Goal: Task Accomplishment & Management: Use online tool/utility

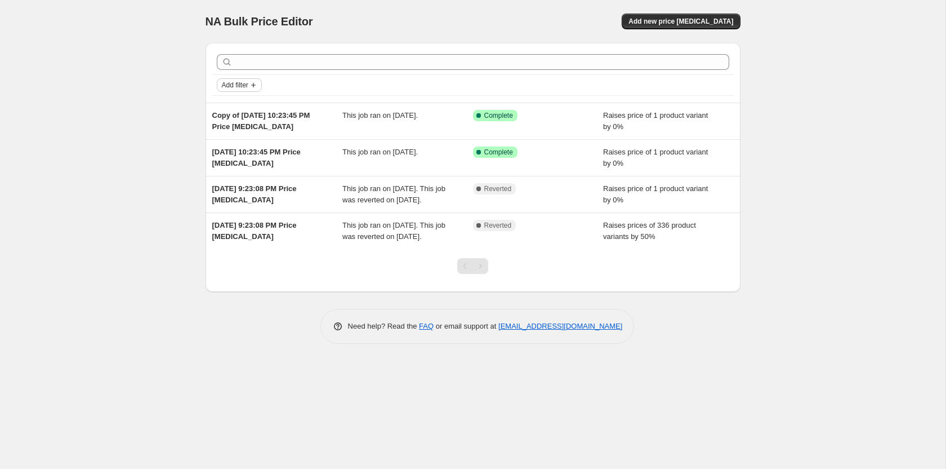
click at [257, 82] on icon "Add filter" at bounding box center [253, 85] width 9 height 9
click at [354, 81] on div "Add filter" at bounding box center [473, 85] width 512 height 14
click at [262, 83] on div "Add filter" at bounding box center [473, 85] width 512 height 14
click at [261, 83] on button "Add filter" at bounding box center [239, 85] width 45 height 14
click at [252, 105] on span "Job status" at bounding box center [239, 107] width 33 height 8
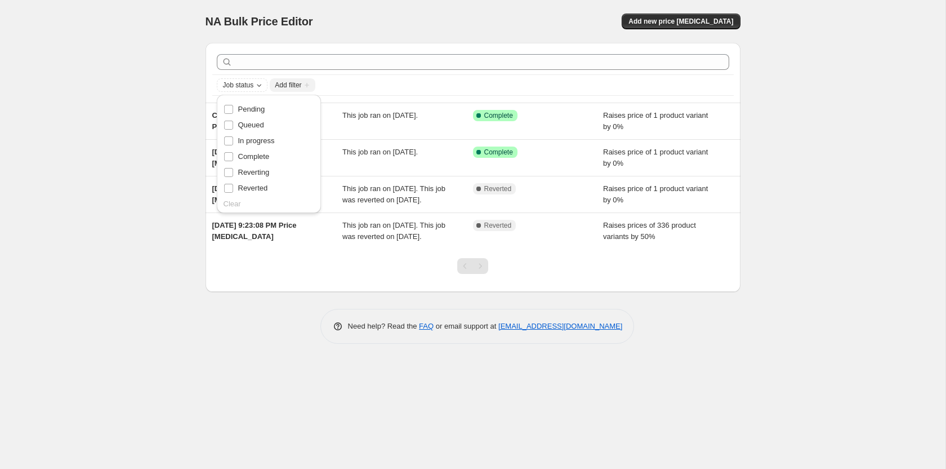
click at [371, 79] on div "Job status Add filter" at bounding box center [473, 85] width 512 height 14
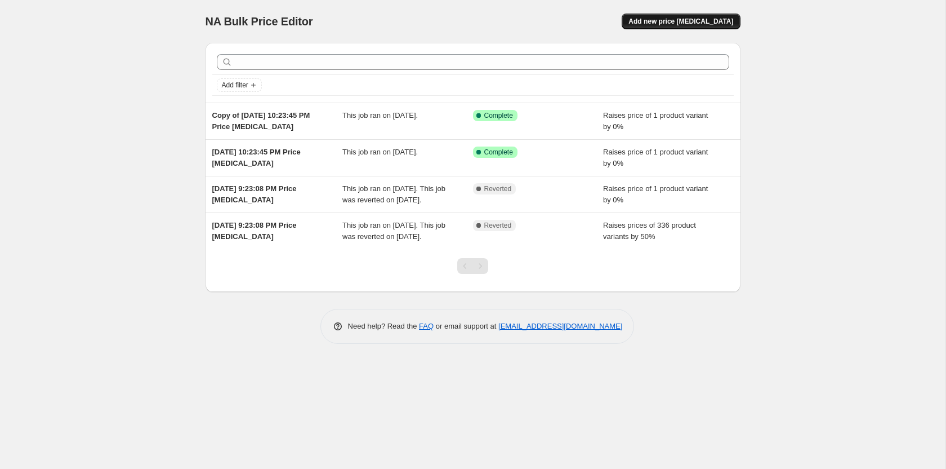
click at [682, 23] on span "Add new price [MEDICAL_DATA]" at bounding box center [680, 21] width 105 height 9
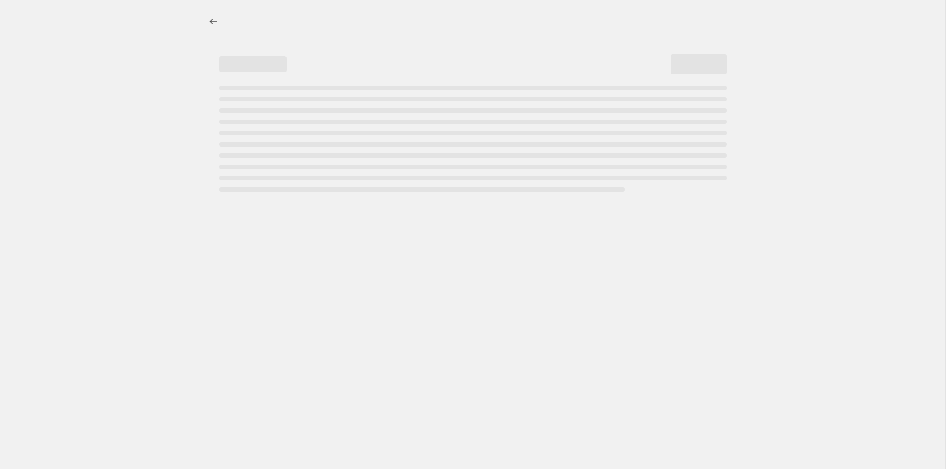
select select "percentage"
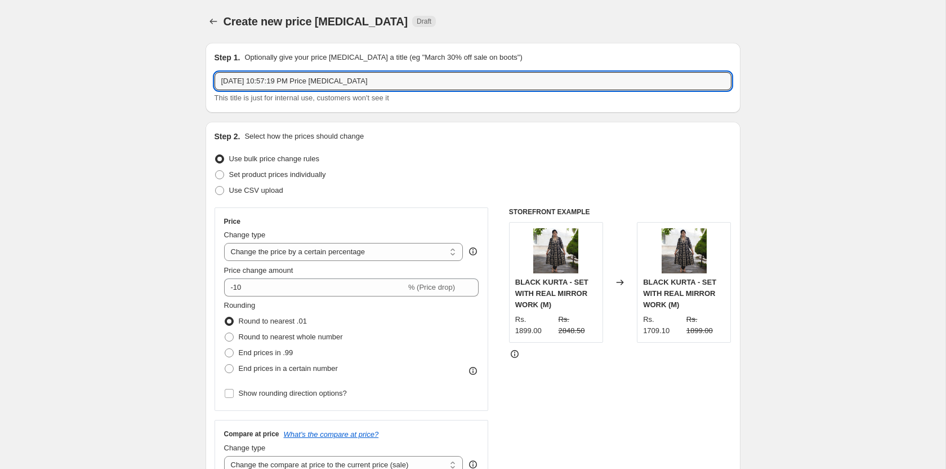
drag, startPoint x: 427, startPoint y: 78, endPoint x: 3, endPoint y: 87, distance: 423.5
type input "TEST"
drag, startPoint x: 211, startPoint y: 176, endPoint x: 225, endPoint y: 177, distance: 14.1
click at [221, 176] on div "Step 2. Select how the prices should change Use bulk price change rules Set pro…" at bounding box center [473, 319] width 535 height 395
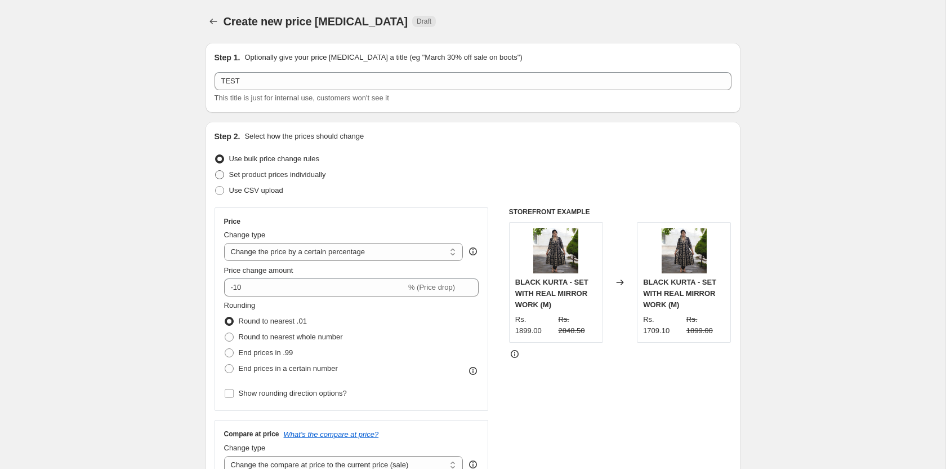
click at [229, 177] on span "Set product prices individually" at bounding box center [277, 174] width 97 height 8
click at [216, 171] on input "Set product prices individually" at bounding box center [215, 170] width 1 height 1
radio input "true"
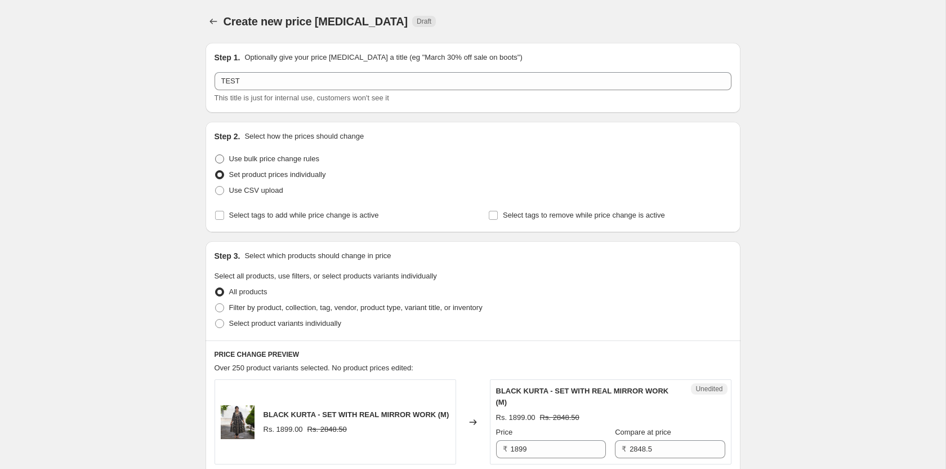
click at [243, 157] on span "Use bulk price change rules" at bounding box center [274, 158] width 90 height 8
click at [216, 155] on input "Use bulk price change rules" at bounding box center [215, 154] width 1 height 1
radio input "true"
select select "percentage"
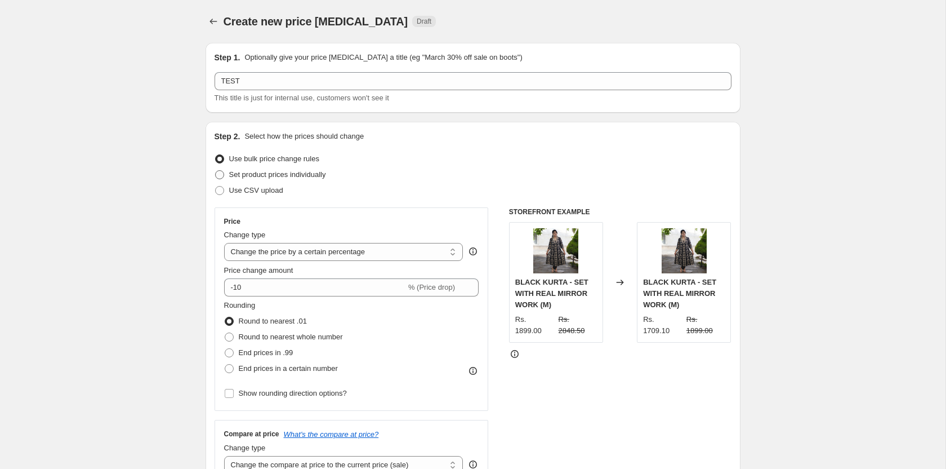
drag, startPoint x: 225, startPoint y: 172, endPoint x: 299, endPoint y: 173, distance: 73.8
click at [225, 172] on label "Set product prices individually" at bounding box center [270, 175] width 111 height 16
click at [216, 171] on input "Set product prices individually" at bounding box center [215, 170] width 1 height 1
radio input "true"
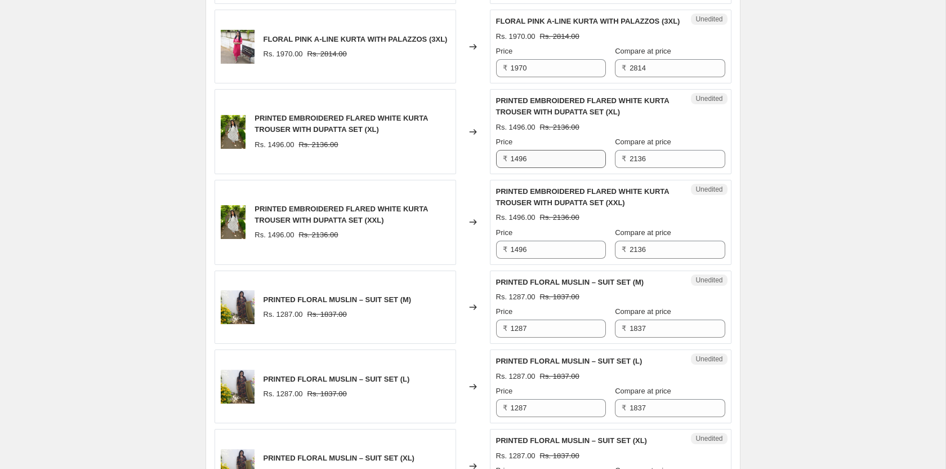
scroll to position [1721, 0]
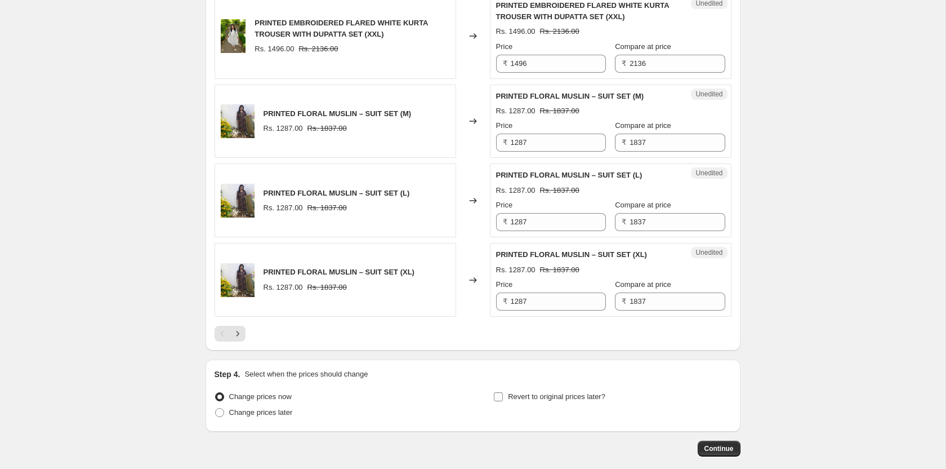
click at [499, 392] on input "Revert to original prices later?" at bounding box center [498, 396] width 9 height 9
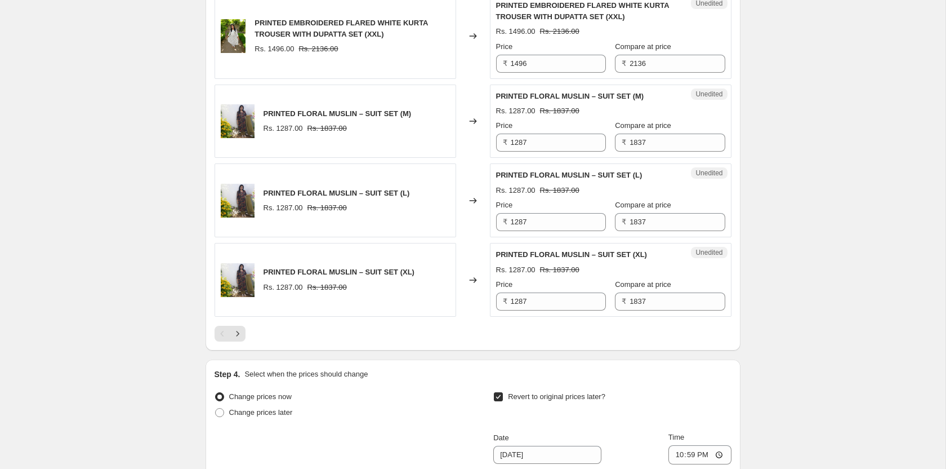
click at [498, 392] on input "Revert to original prices later?" at bounding box center [498, 396] width 9 height 9
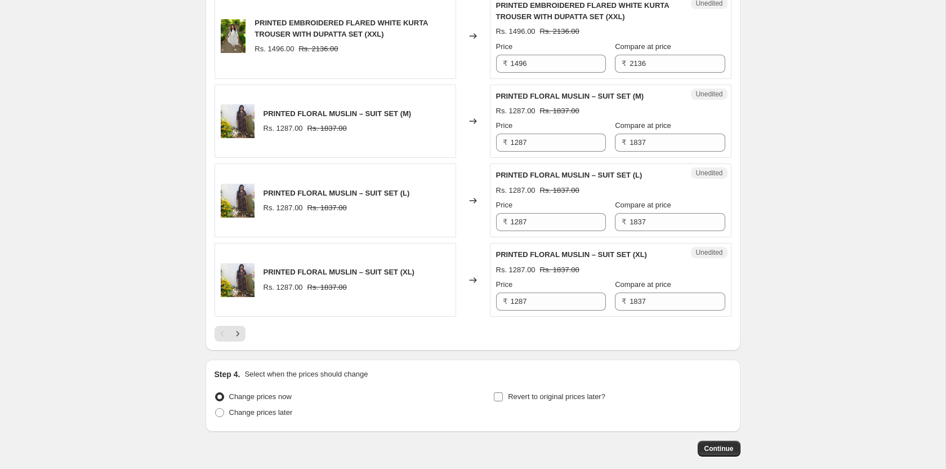
click at [504, 389] on label "Revert to original prices later?" at bounding box center [549, 397] width 112 height 16
click at [503, 392] on input "Revert to original prices later?" at bounding box center [498, 396] width 9 height 9
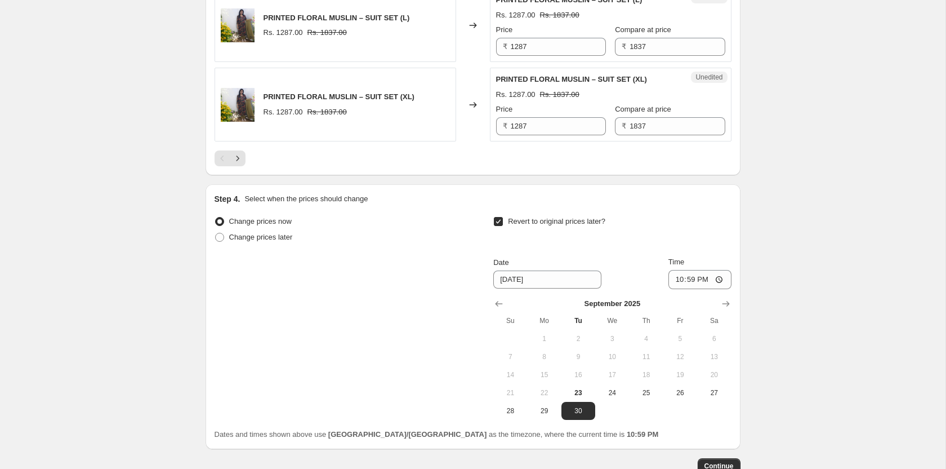
scroll to position [1792, 0]
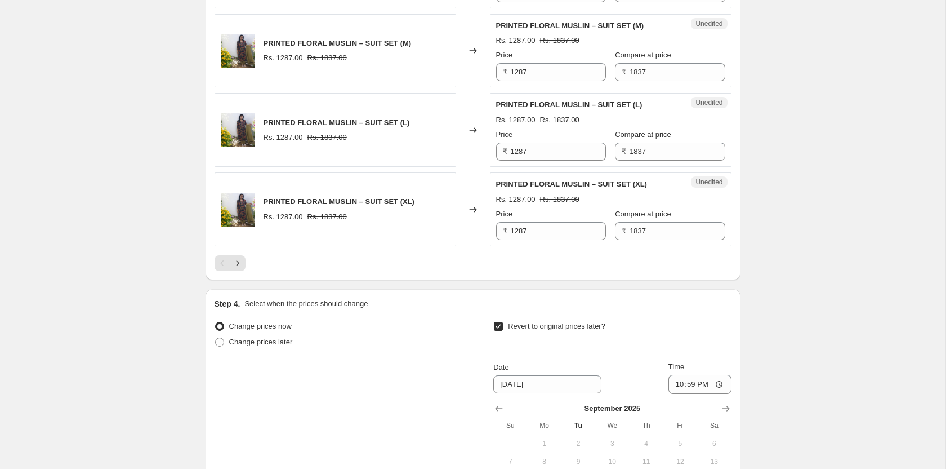
click at [503, 321] on span at bounding box center [498, 326] width 10 height 10
click at [503, 322] on input "Revert to original prices later?" at bounding box center [498, 326] width 9 height 9
checkbox input "false"
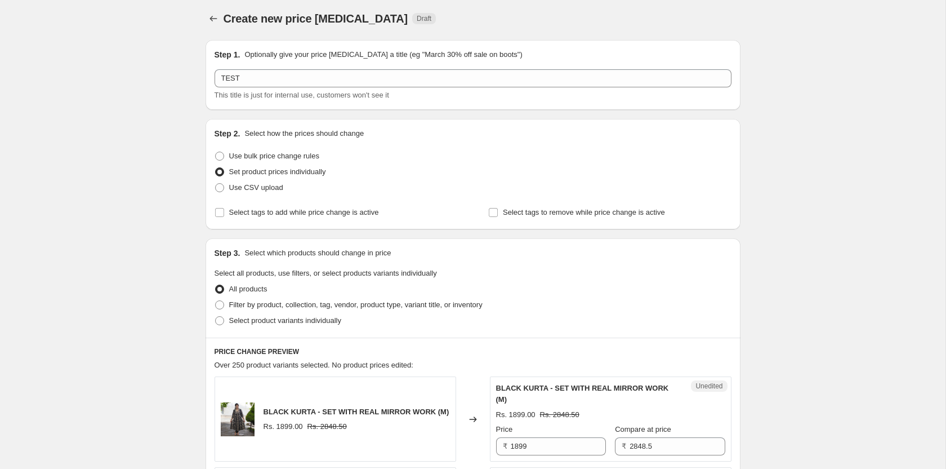
scroll to position [0, 0]
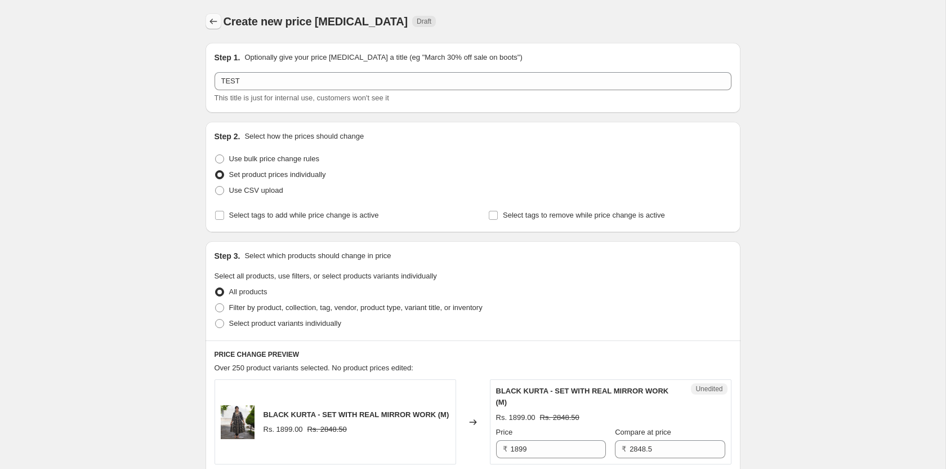
click at [217, 24] on icon "Price change jobs" at bounding box center [213, 21] width 11 height 11
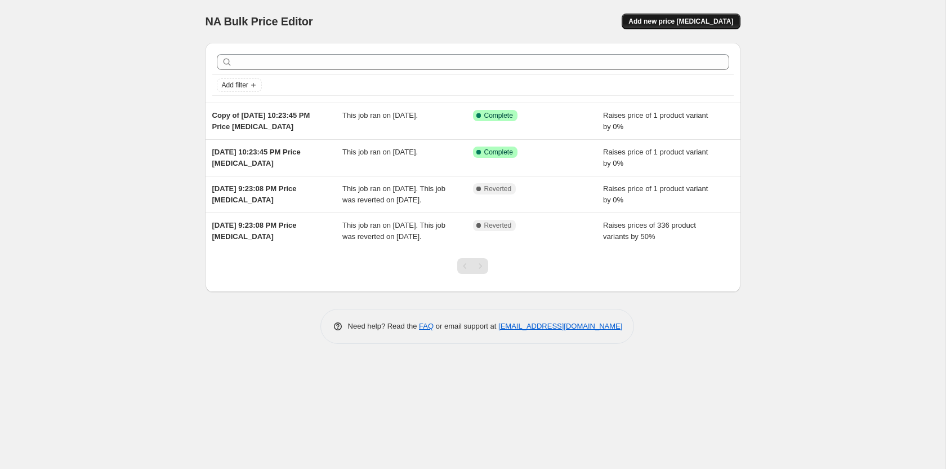
click at [709, 17] on span "Add new price [MEDICAL_DATA]" at bounding box center [680, 21] width 105 height 9
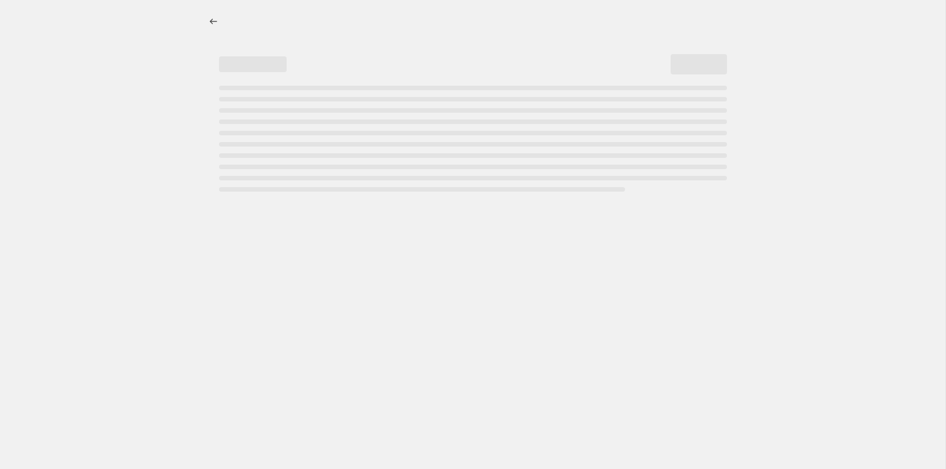
select select "percentage"
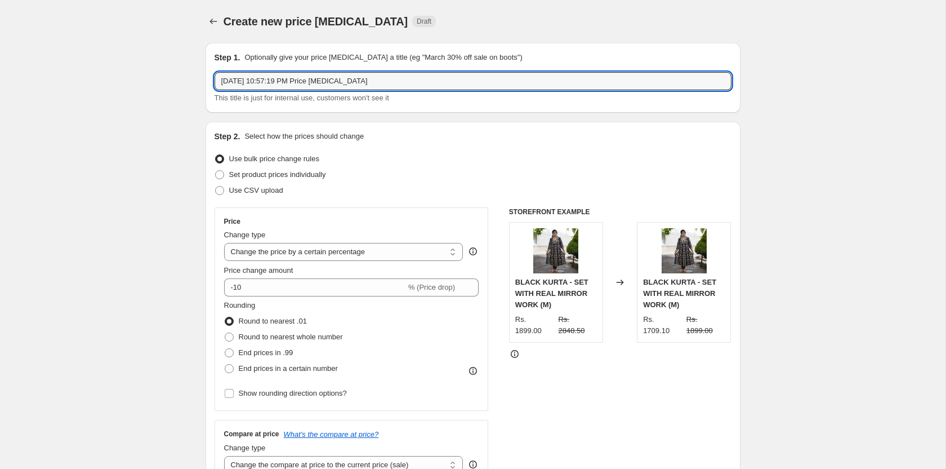
drag, startPoint x: -2, startPoint y: 104, endPoint x: -21, endPoint y: 107, distance: 19.4
click at [0, 107] on html "Home Settings Plans Skip to content Create new price [MEDICAL_DATA]. This page …" at bounding box center [473, 234] width 946 height 469
type input "TEST"
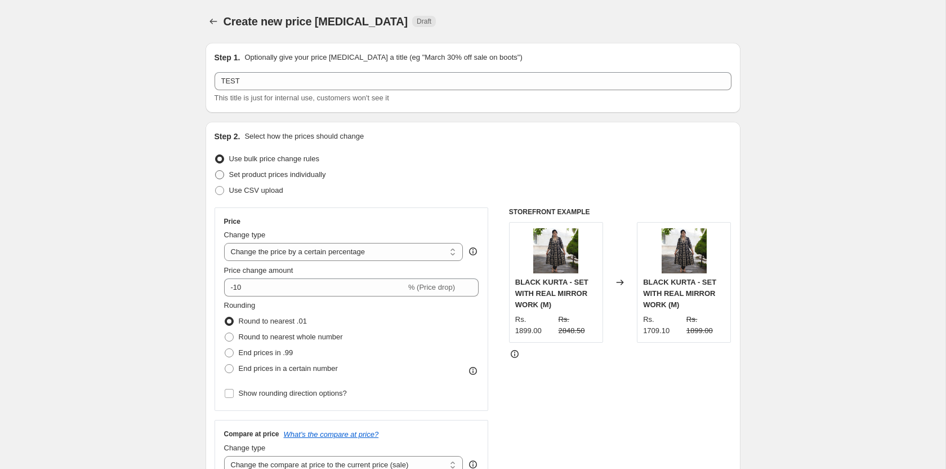
click at [218, 175] on span at bounding box center [219, 174] width 9 height 9
click at [216, 171] on input "Set product prices individually" at bounding box center [215, 170] width 1 height 1
radio input "true"
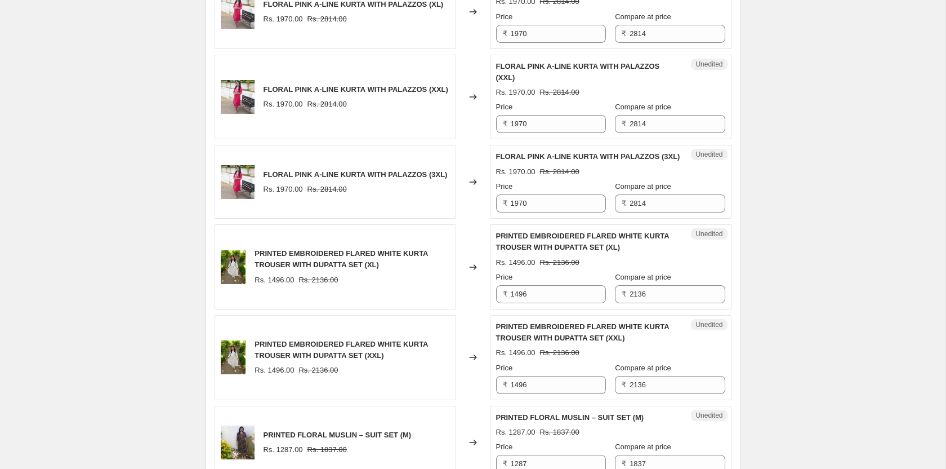
scroll to position [1721, 0]
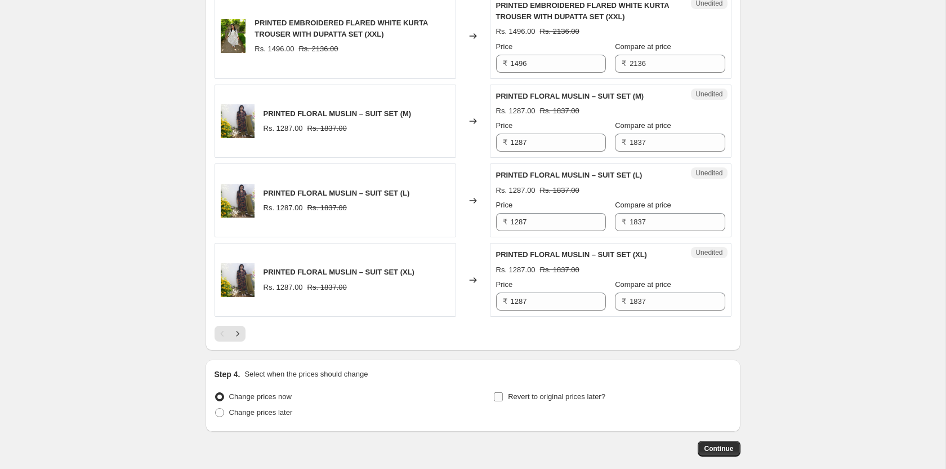
click at [498, 392] on input "Revert to original prices later?" at bounding box center [498, 396] width 9 height 9
checkbox input "true"
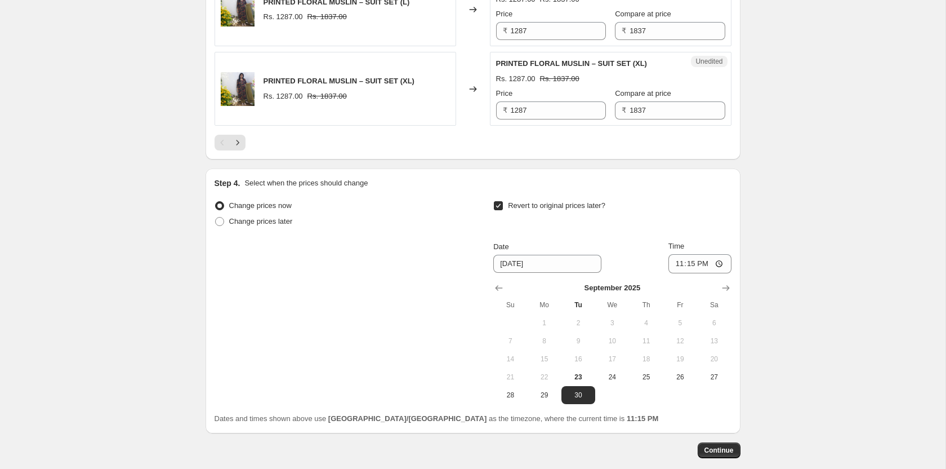
scroll to position [1914, 0]
